Goal: Use online tool/utility: Utilize a website feature to perform a specific function

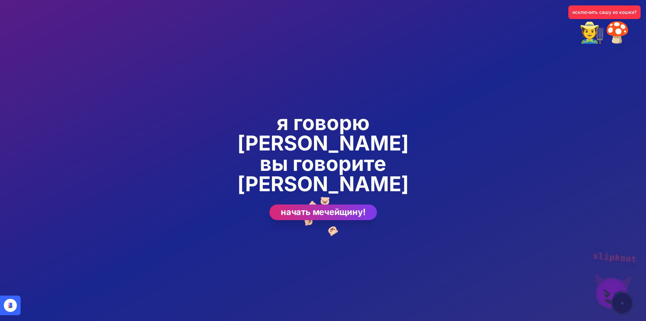
click at [339, 204] on button "начать мечейщину!" at bounding box center [323, 212] width 108 height 16
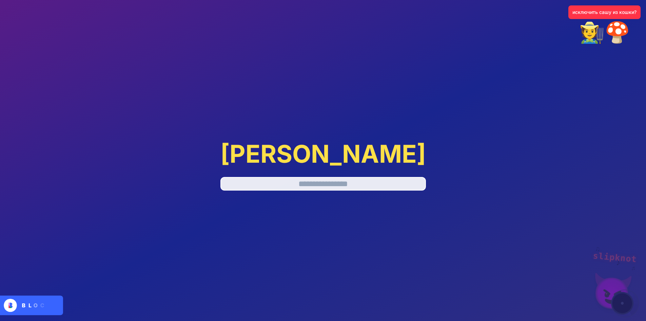
click at [340, 177] on input "text" at bounding box center [323, 184] width 206 height 14
click at [609, 292] on div "slipknot 😈 ♪ ♫ ♬ исключить сашу из кошки? 🧑‍🌾🍄 [PERSON_NAME]" at bounding box center [323, 165] width 646 height 331
drag, startPoint x: 602, startPoint y: 249, endPoint x: 609, endPoint y: 271, distance: 23.2
click at [603, 249] on div "slipknot 😈 ♪ ♫ ♬ исключить сашу из кошки? 🧑‍🌾🍄 [PERSON_NAME]" at bounding box center [323, 165] width 646 height 331
drag, startPoint x: 609, startPoint y: 271, endPoint x: 607, endPoint y: 277, distance: 6.7
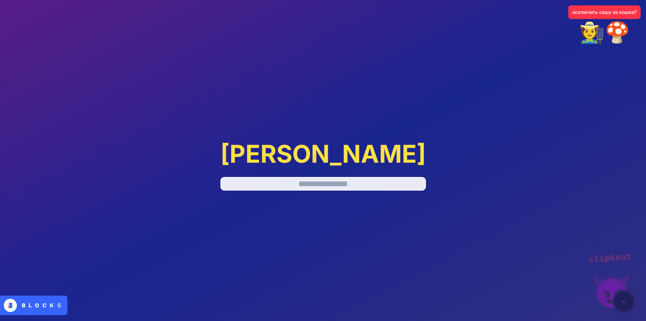
click at [606, 277] on div "slipknot 😈 ♪ ♫ ♬ исключить сашу из кошки? 🧑‍🌾🍄 [PERSON_NAME]" at bounding box center [323, 165] width 646 height 331
click at [619, 293] on div "slipknot 😈 ♪ ♫ ♬ исключить сашу из кошки? 🧑‍🌾🍄 [PERSON_NAME]" at bounding box center [323, 165] width 646 height 331
drag, startPoint x: 623, startPoint y: 294, endPoint x: 623, endPoint y: 300, distance: 5.8
click at [623, 299] on div "slipknot 😈 ♪ ♫ ♬ исключить сашу из кошки? 🧑‍🌾🍄 [PERSON_NAME]" at bounding box center [323, 165] width 646 height 331
drag, startPoint x: 623, startPoint y: 300, endPoint x: 581, endPoint y: 281, distance: 45.9
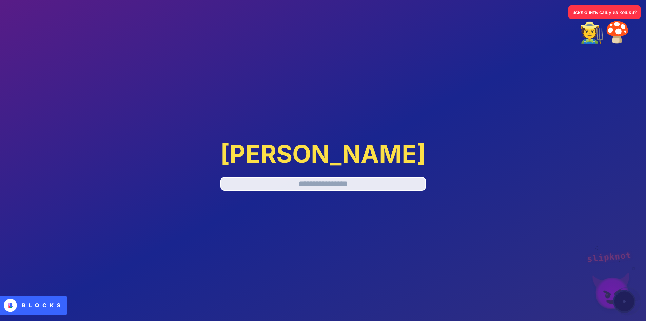
click at [621, 299] on div "slipknot 😈 ♪ ♫ ♬ исключить сашу из кошки? 🧑‍🌾🍄 [PERSON_NAME]" at bounding box center [323, 165] width 646 height 331
click at [314, 179] on input "text" at bounding box center [323, 184] width 206 height 14
type input "*"
type input "*******"
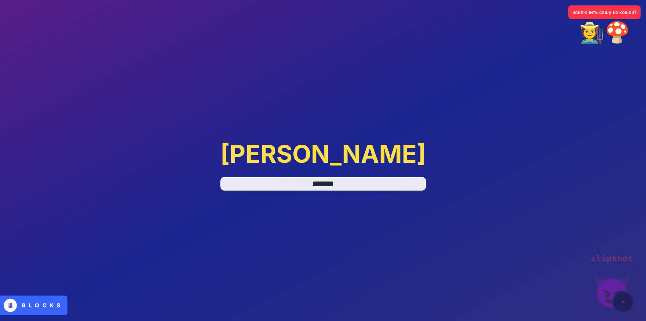
type input "*******"
type input "*"
type input "*******"
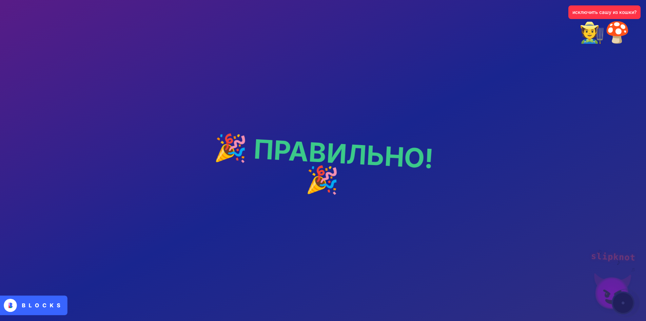
click at [311, 168] on div "slipknot 😈 ♪ ♫ ♬ исключить сашу из кошки? 🧑‍🌾🍄 🎉 ПРАВИЛЬНО! 🎉" at bounding box center [323, 165] width 228 height 321
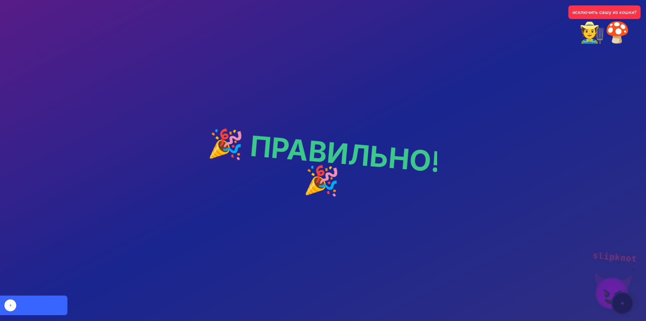
drag, startPoint x: 306, startPoint y: 137, endPoint x: 314, endPoint y: 158, distance: 22.8
click at [309, 148] on div "slipknot 😈 ♪ ♫ ♬ исключить сашу из кошки? 🧑‍🌾🍄 🎉 ПРАВИЛЬНО! 🎉" at bounding box center [323, 165] width 228 height 321
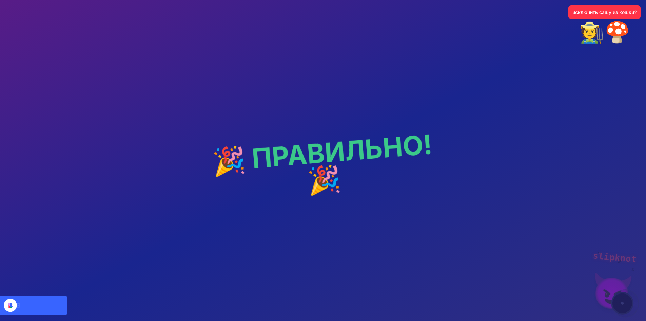
drag, startPoint x: 319, startPoint y: 171, endPoint x: 283, endPoint y: 179, distance: 36.9
click at [319, 172] on h2 "🎉 ПРАВИЛЬНО! 🎉" at bounding box center [323, 165] width 253 height 73
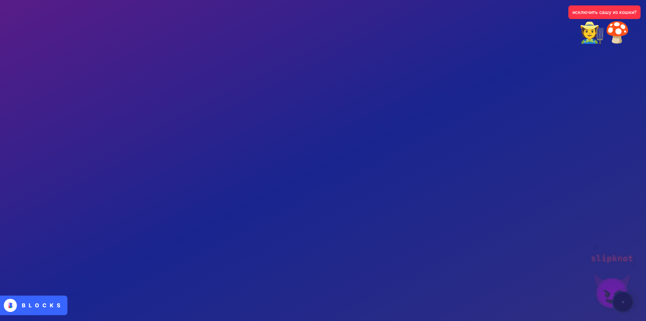
drag, startPoint x: 375, startPoint y: 141, endPoint x: 354, endPoint y: 140, distance: 21.4
click at [367, 141] on div "slipknot 😈 ♪ ♫ ♬ исключить сашу из кошки? 🧑‍🌾🍄 🎉 ПРАВИЛЬНО! 🎉" at bounding box center [323, 165] width 228 height 321
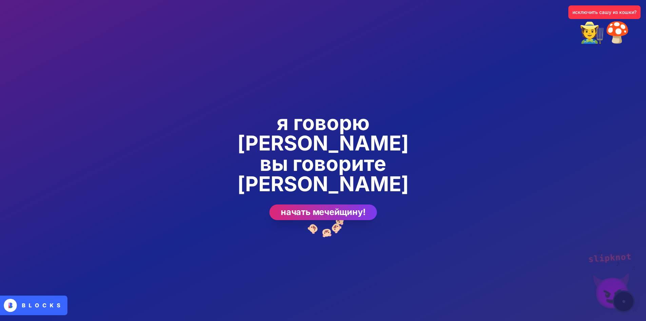
click at [345, 204] on button "начать мечейщину!" at bounding box center [323, 212] width 108 height 16
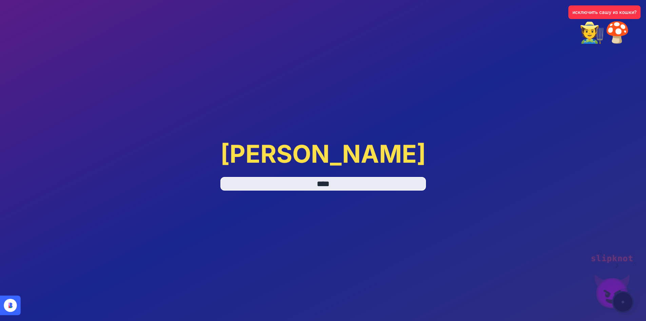
type input "****"
type input "*"
type input "****"
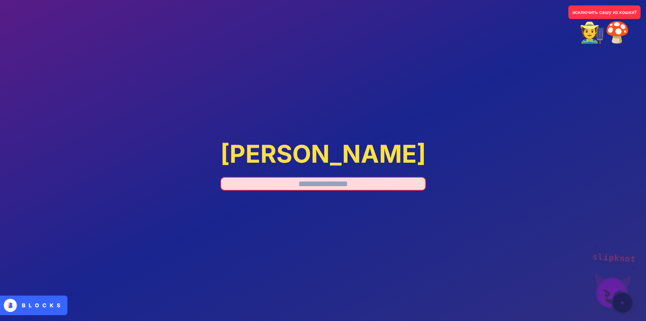
click at [595, 6] on button "исключить сашу из кошки?" at bounding box center [604, 12] width 72 height 14
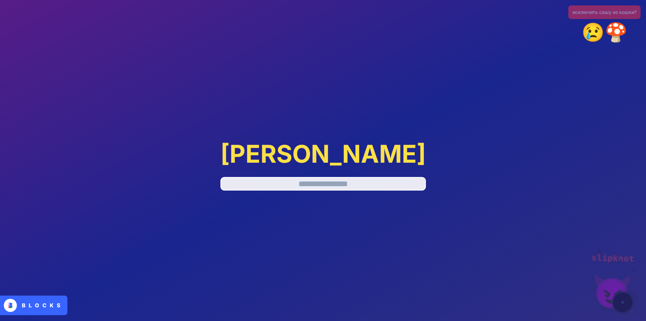
click at [603, 11] on div "исключить сашу из кошки? 😢🍄" at bounding box center [604, 23] width 72 height 37
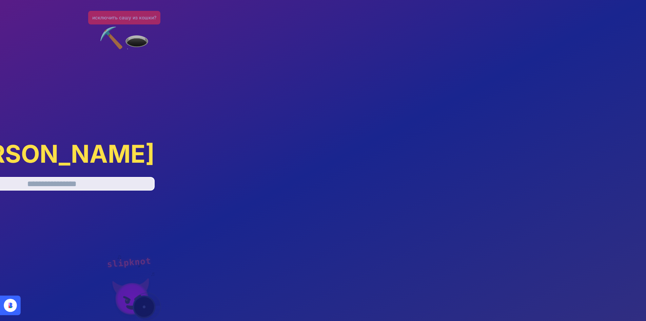
drag, startPoint x: 128, startPoint y: 40, endPoint x: 142, endPoint y: 46, distance: 15.5
click at [132, 42] on div "⛏️🕳️" at bounding box center [124, 37] width 51 height 20
click at [142, 46] on div "⛏️🕳️" at bounding box center [124, 37] width 51 height 20
drag, startPoint x: 102, startPoint y: 30, endPoint x: 106, endPoint y: 41, distance: 11.9
click at [99, 32] on div "⚰️🕳️" at bounding box center [124, 37] width 51 height 20
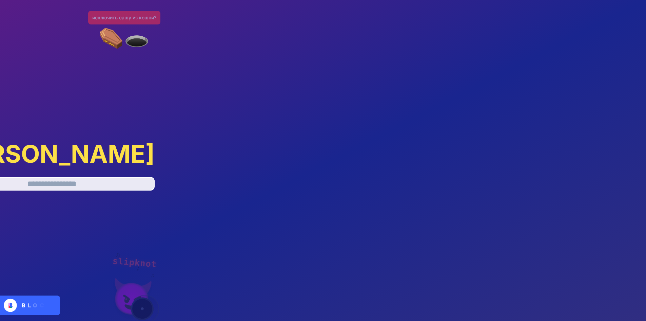
click at [108, 41] on div "⚰️🕳️" at bounding box center [124, 37] width 51 height 20
click at [114, 38] on div "⚰️🕳️" at bounding box center [124, 37] width 51 height 20
click at [107, 51] on div "slipknot 😈 ♪ ♫ ♬ исключить сашу из кошки? ⚰️🕳️ [PERSON_NAME]" at bounding box center [52, 165] width 228 height 321
click at [135, 80] on div "slipknot 😈 ♪ ♫ ♬ исключить сашу из кошки? ⚰️🕳️ [PERSON_NAME]" at bounding box center [52, 165] width 228 height 321
click at [139, 21] on div "исключить сашу из кошки? 🪦⬛" at bounding box center [124, 29] width 72 height 37
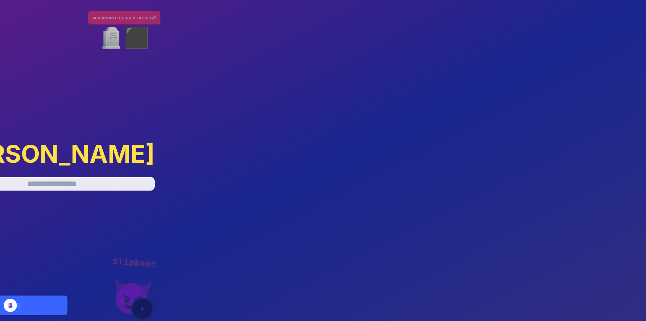
click at [143, 46] on div "🪦⬛" at bounding box center [124, 37] width 51 height 20
drag, startPoint x: 106, startPoint y: 36, endPoint x: 102, endPoint y: 38, distance: 4.6
click at [102, 38] on div "🪦⬛" at bounding box center [124, 37] width 51 height 20
click at [99, 41] on div "🪦⬛" at bounding box center [124, 37] width 51 height 20
